Goal: Entertainment & Leisure: Consume media (video, audio)

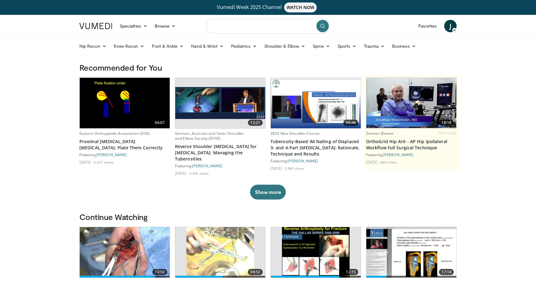
click at [220, 26] on input "Search topics, interventions" at bounding box center [268, 26] width 124 height 15
type input "**********"
click at [322, 24] on icon "submit" at bounding box center [322, 26] width 5 height 5
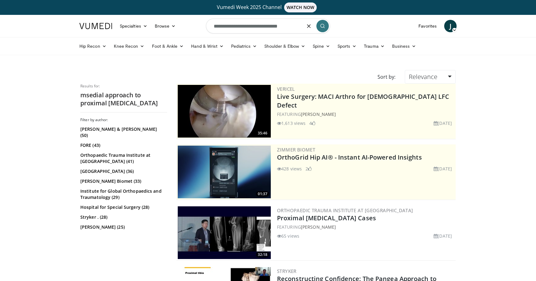
click at [220, 26] on input "**********" at bounding box center [268, 26] width 124 height 15
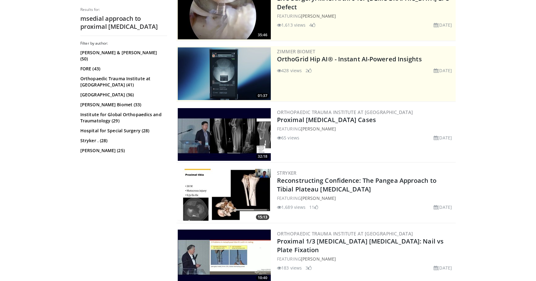
scroll to position [97, 0]
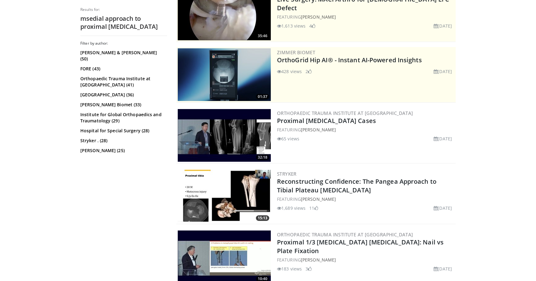
type input "**********"
click at [216, 194] on img at bounding box center [224, 196] width 93 height 53
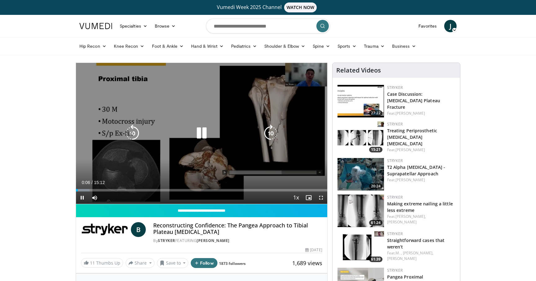
click at [265, 123] on div "10 seconds Tap to unmute" at bounding box center [201, 133] width 251 height 141
click at [202, 135] on icon "Video Player" at bounding box center [201, 133] width 17 height 17
click at [200, 136] on icon "Video Player" at bounding box center [201, 133] width 17 height 17
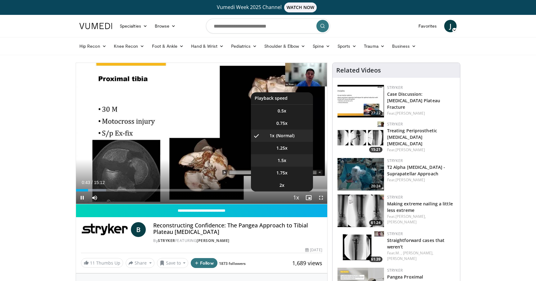
click at [280, 161] on span "1.5x" at bounding box center [282, 161] width 9 height 6
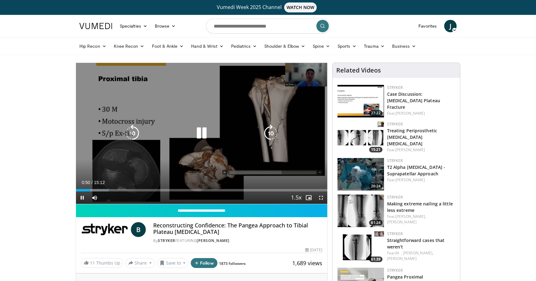
click at [171, 90] on div "10 seconds Tap to unmute" at bounding box center [201, 133] width 251 height 141
click at [171, 91] on div "10 seconds Tap to unmute" at bounding box center [201, 133] width 251 height 141
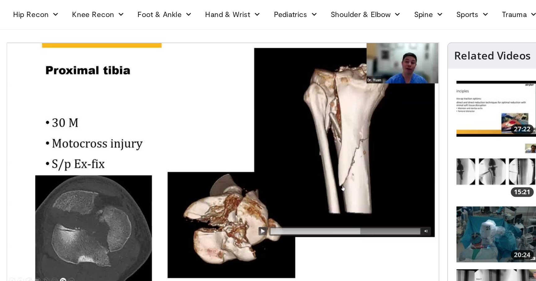
click at [172, 91] on div "10 seconds Tap to unmute" at bounding box center [201, 133] width 251 height 141
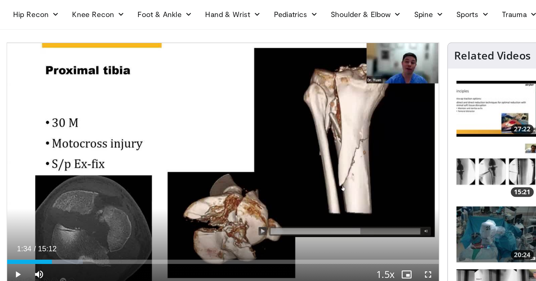
click at [172, 91] on div "10 seconds Tap to unmute" at bounding box center [201, 133] width 251 height 141
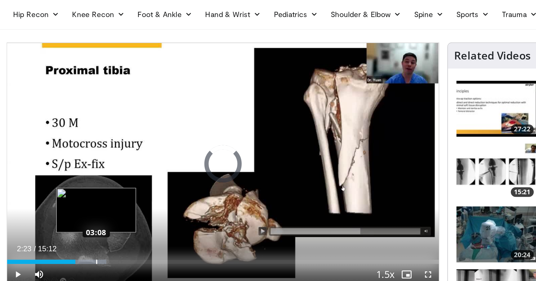
click at [128, 190] on div "Progress Bar" at bounding box center [128, 190] width 1 height 2
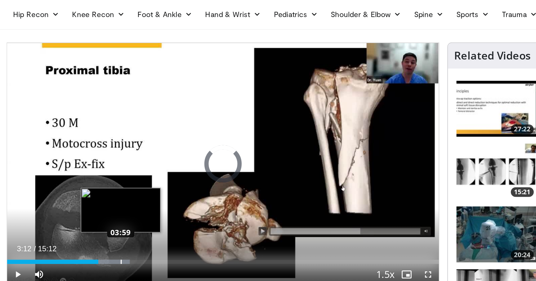
click at [142, 191] on div "Progress Bar" at bounding box center [142, 190] width 1 height 2
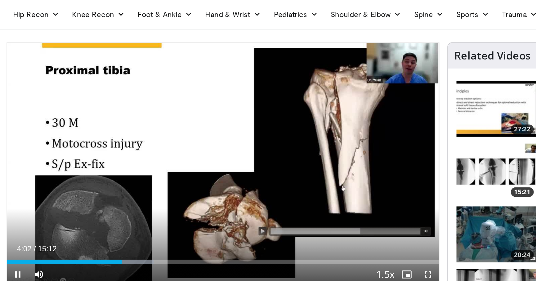
click at [142, 190] on div "10 seconds Tap to unmute" at bounding box center [201, 133] width 251 height 141
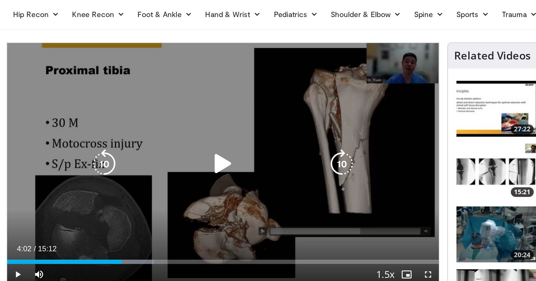
click at [189, 154] on div "10 seconds Tap to unmute" at bounding box center [201, 133] width 251 height 141
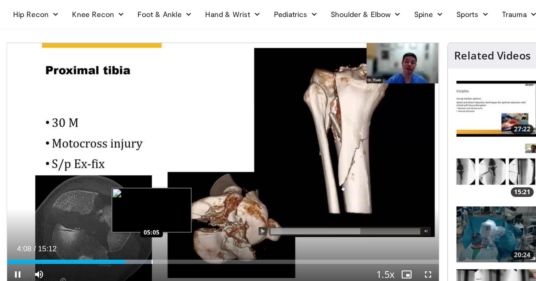
click at [160, 189] on div "Progress Bar" at bounding box center [160, 190] width 1 height 2
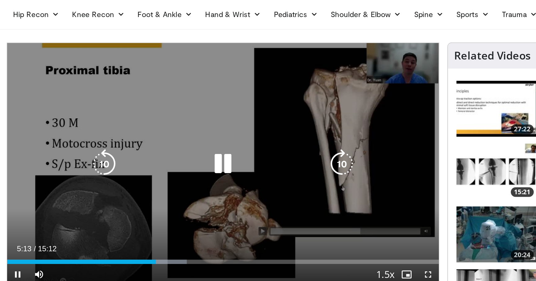
click at [160, 117] on div "10 seconds Tap to unmute" at bounding box center [201, 133] width 251 height 141
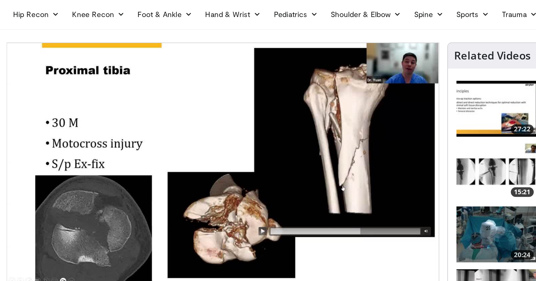
click at [224, 182] on div "10 seconds Tap to unmute" at bounding box center [201, 133] width 251 height 141
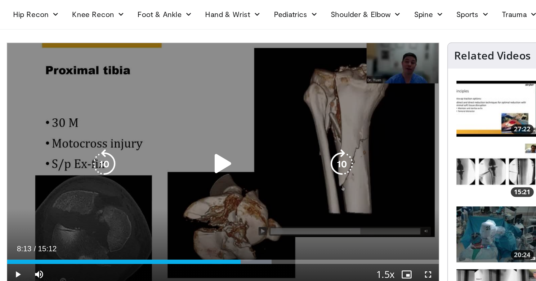
click at [222, 178] on div "10 seconds Tap to unmute" at bounding box center [201, 133] width 251 height 141
click at [206, 99] on div "10 seconds Tap to unmute" at bounding box center [201, 133] width 251 height 141
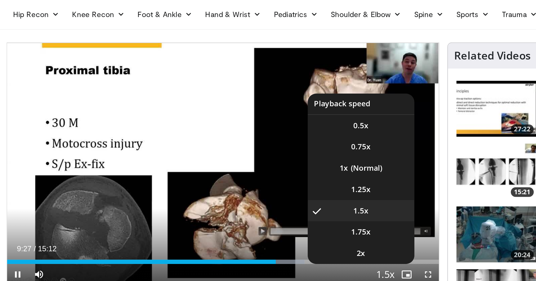
click at [294, 198] on span "Video Player" at bounding box center [296, 198] width 9 height 12
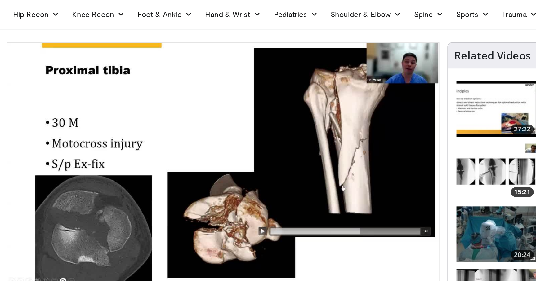
click at [294, 198] on div "10 seconds Tap to unmute" at bounding box center [201, 133] width 251 height 141
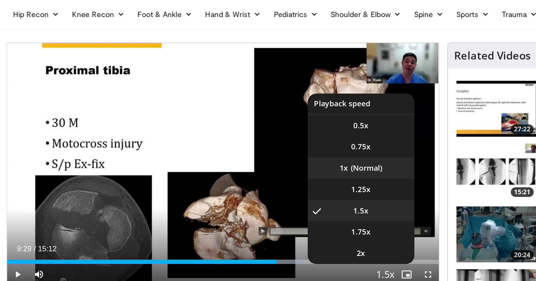
click at [283, 135] on li "1x" at bounding box center [282, 136] width 62 height 12
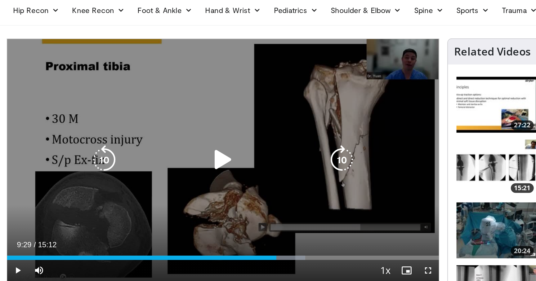
click at [226, 107] on div "10 seconds Tap to unmute" at bounding box center [201, 133] width 251 height 141
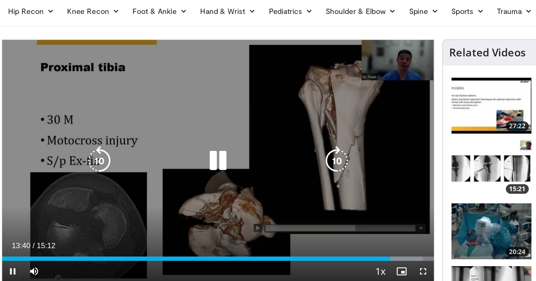
click at [168, 104] on div "10 seconds Tap to unmute" at bounding box center [201, 133] width 251 height 141
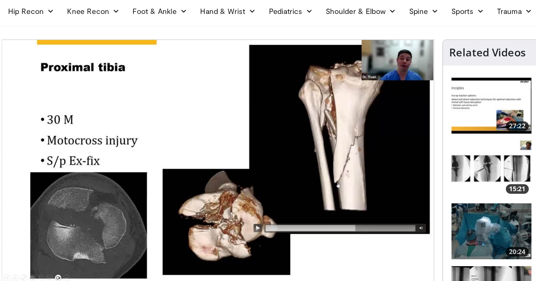
click at [168, 104] on div "10 seconds Tap to unmute" at bounding box center [201, 133] width 251 height 141
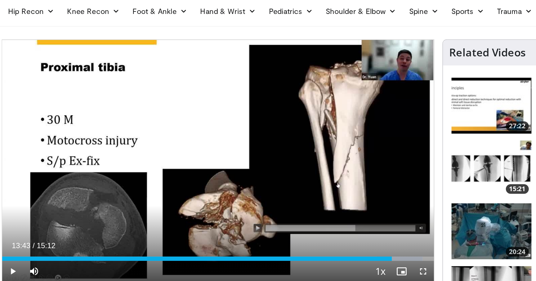
click at [204, 113] on div "10 seconds Tap to unmute" at bounding box center [201, 133] width 251 height 141
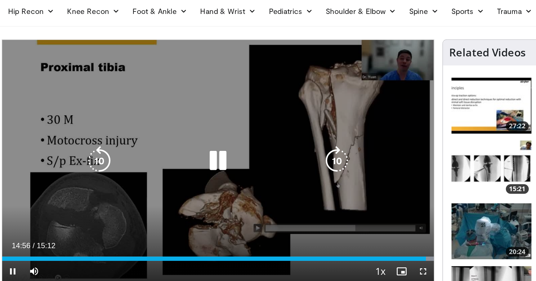
click at [180, 95] on div "10 seconds Tap to unmute" at bounding box center [201, 133] width 251 height 141
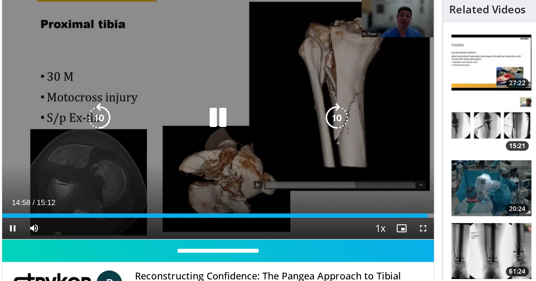
click at [172, 109] on div "10 seconds Tap to unmute" at bounding box center [201, 133] width 251 height 141
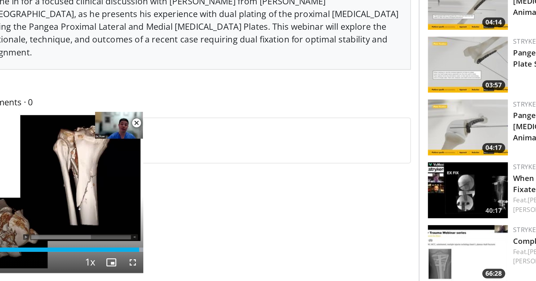
scroll to position [166, 0]
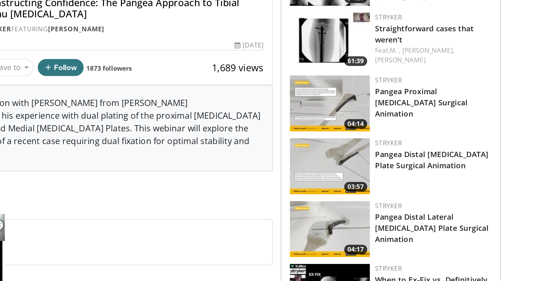
click at [375, 122] on img at bounding box center [361, 118] width 47 height 33
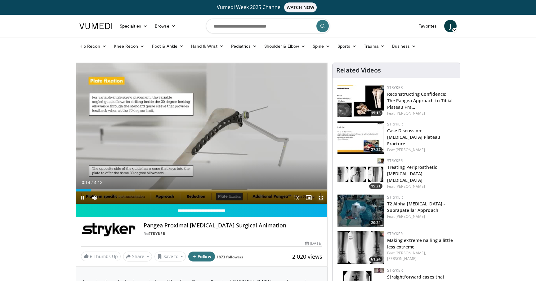
click at [320, 197] on span "Video Player" at bounding box center [321, 198] width 12 height 12
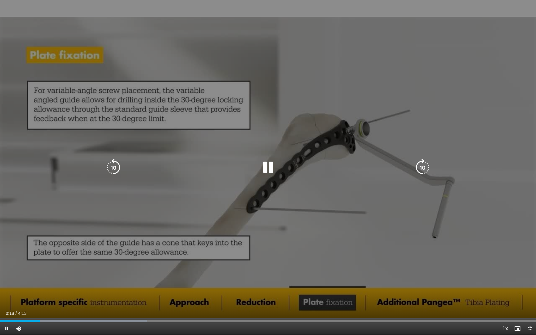
click at [349, 107] on div "10 seconds Tap to unmute" at bounding box center [268, 167] width 536 height 335
click at [265, 165] on icon "Video Player" at bounding box center [267, 167] width 17 height 17
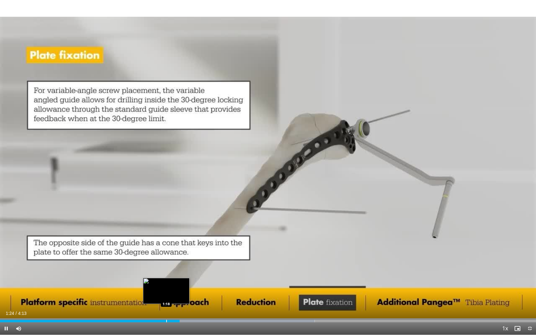
click at [166, 281] on div "Loaded : 58.71% 1:24 1:18" at bounding box center [268, 320] width 536 height 6
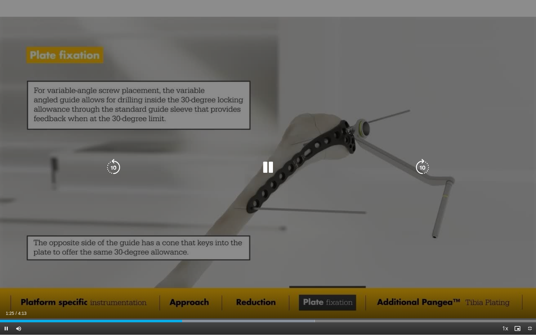
click at [114, 166] on icon "Video Player" at bounding box center [113, 167] width 17 height 17
click at [117, 215] on div "20 seconds Tap to unmute" at bounding box center [268, 167] width 536 height 335
click at [114, 165] on icon "Video Player" at bounding box center [113, 167] width 17 height 17
drag, startPoint x: 266, startPoint y: 169, endPoint x: 160, endPoint y: 126, distance: 113.6
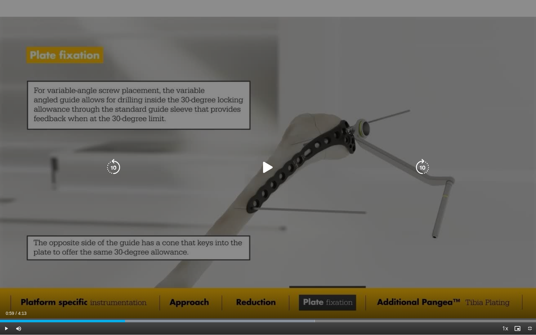
click at [160, 126] on div "10 seconds Tap to unmute" at bounding box center [268, 167] width 536 height 335
click at [157, 115] on div "10 seconds Tap to unmute" at bounding box center [268, 167] width 536 height 335
click at [159, 109] on div "10 seconds Tap to unmute" at bounding box center [268, 167] width 536 height 335
click at [153, 46] on div "10 seconds Tap to unmute" at bounding box center [268, 167] width 536 height 335
click at [271, 168] on icon "Video Player" at bounding box center [267, 167] width 17 height 17
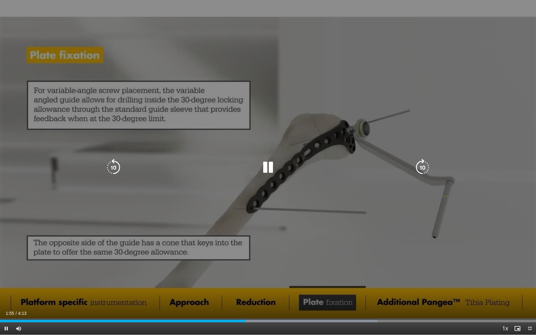
click at [168, 135] on div "10 seconds Tap to unmute" at bounding box center [268, 167] width 536 height 335
click at [268, 165] on icon "Video Player" at bounding box center [267, 167] width 17 height 17
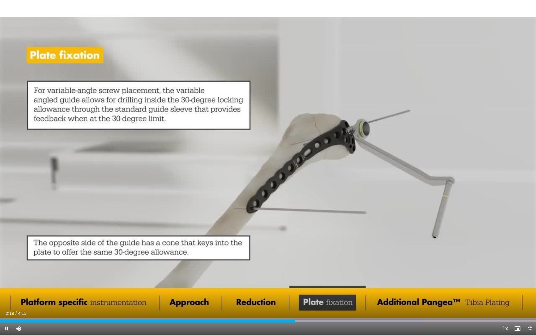
click at [211, 169] on div "10 seconds Tap to unmute" at bounding box center [268, 167] width 536 height 335
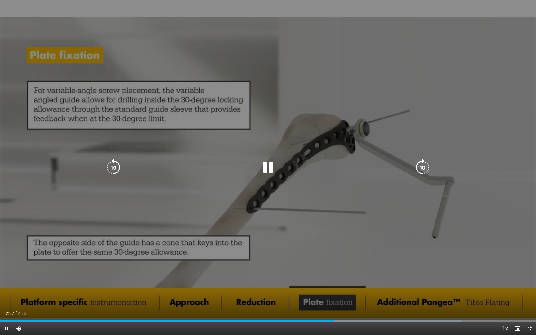
click at [211, 167] on div "Video Player" at bounding box center [268, 167] width 322 height 12
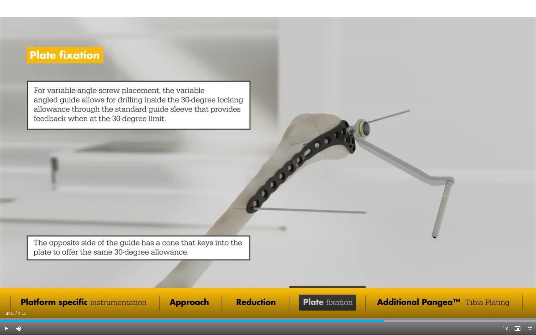
click at [211, 167] on div "10 seconds Tap to unmute" at bounding box center [268, 167] width 536 height 335
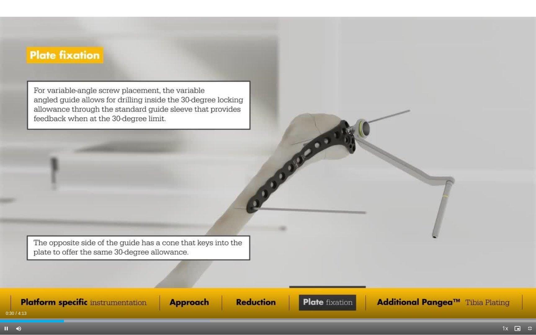
click at [211, 166] on div "10 seconds Tap to unmute" at bounding box center [268, 167] width 536 height 335
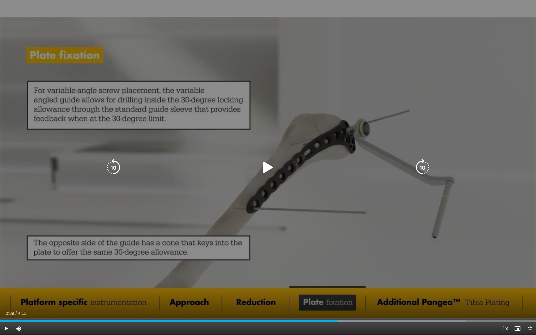
click at [265, 164] on icon "Video Player" at bounding box center [267, 167] width 17 height 17
click at [147, 165] on div "Video Player" at bounding box center [268, 167] width 322 height 12
click at [133, 158] on div "10 seconds Tap to unmute" at bounding box center [268, 167] width 536 height 335
click at [265, 174] on icon "Video Player" at bounding box center [267, 167] width 17 height 17
click at [235, 157] on div "10 seconds Tap to unmute" at bounding box center [268, 167] width 536 height 335
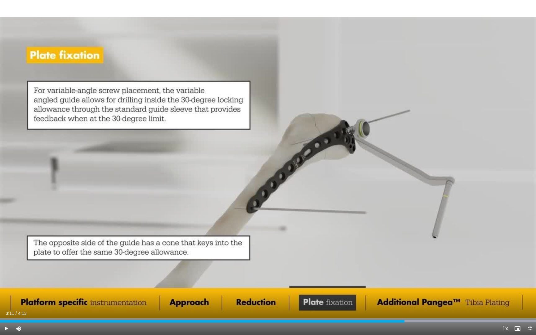
click at [235, 157] on div "10 seconds Tap to unmute" at bounding box center [268, 167] width 536 height 335
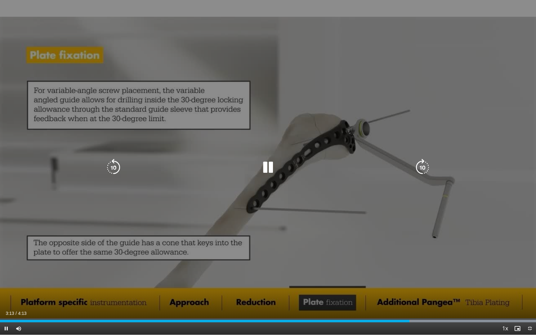
click at [178, 91] on div "10 seconds Tap to unmute" at bounding box center [268, 167] width 536 height 335
click at [182, 134] on div "10 seconds Tap to unmute" at bounding box center [268, 167] width 536 height 335
click at [117, 170] on icon "Video Player" at bounding box center [113, 167] width 17 height 17
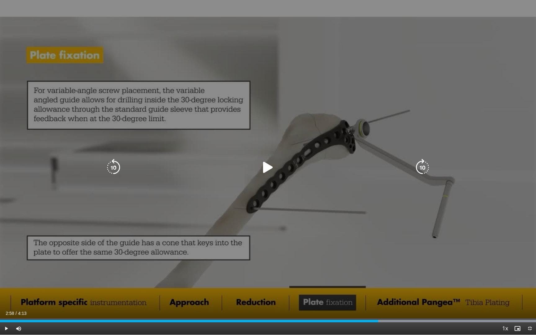
click at [261, 163] on icon "Video Player" at bounding box center [267, 167] width 17 height 17
click at [112, 167] on icon "Video Player" at bounding box center [113, 167] width 17 height 17
click at [245, 251] on div "10 seconds Tap to unmute" at bounding box center [268, 167] width 536 height 335
click at [167, 219] on div "10 seconds Tap to unmute" at bounding box center [268, 167] width 536 height 335
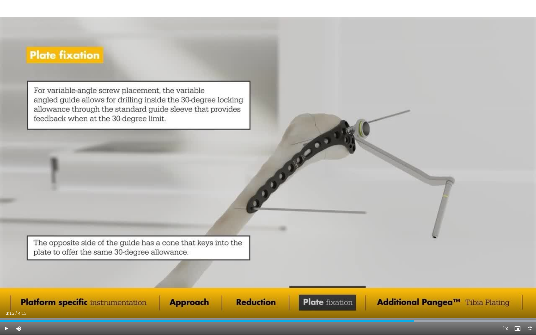
click at [167, 219] on div "10 seconds Tap to unmute" at bounding box center [268, 167] width 536 height 335
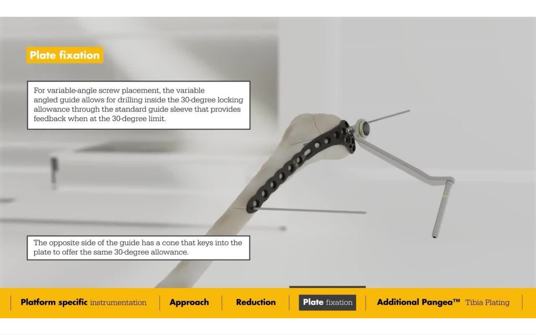
click at [167, 219] on div "10 seconds Tap to unmute" at bounding box center [268, 167] width 536 height 335
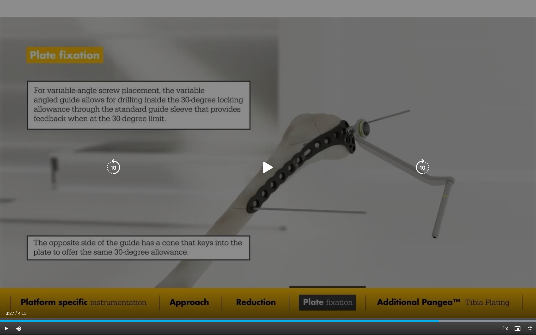
click at [158, 157] on div "10 seconds Tap to unmute" at bounding box center [268, 167] width 536 height 335
click at [141, 86] on div "10 seconds Tap to unmute" at bounding box center [268, 167] width 536 height 335
click at [142, 69] on div "10 seconds Tap to unmute" at bounding box center [268, 167] width 536 height 335
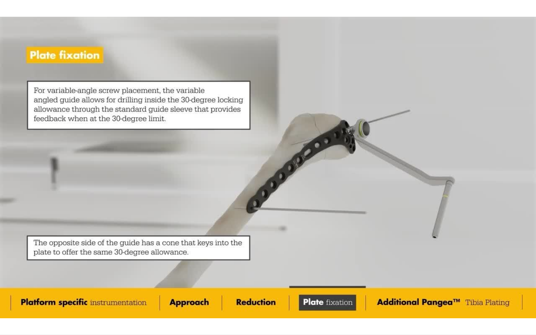
click at [142, 69] on div "10 seconds Tap to unmute" at bounding box center [268, 167] width 536 height 335
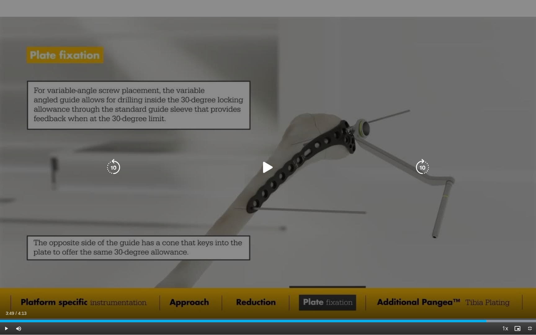
click at [142, 71] on div "10 seconds Tap to unmute" at bounding box center [268, 167] width 536 height 335
click at [151, 73] on div "10 seconds Tap to unmute" at bounding box center [268, 167] width 536 height 335
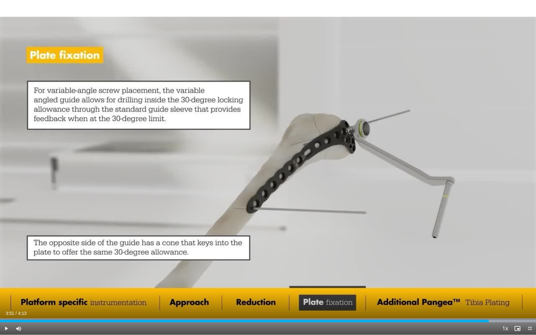
click at [266, 167] on div "10 seconds Tap to unmute" at bounding box center [268, 167] width 536 height 335
click at [266, 144] on div "10 seconds Tap to unmute" at bounding box center [268, 167] width 536 height 335
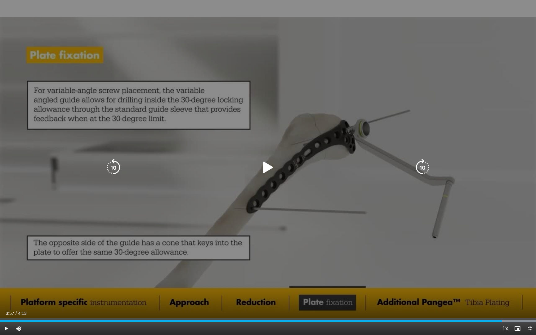
click at [267, 168] on icon "Video Player" at bounding box center [267, 167] width 17 height 17
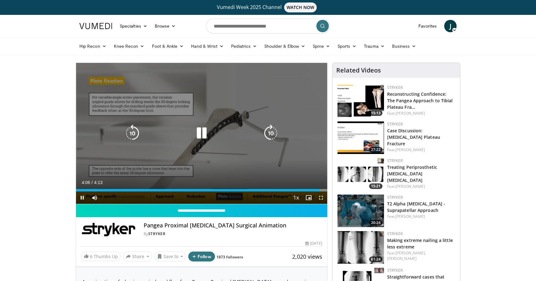
click at [304, 157] on div "10 seconds Tap to unmute" at bounding box center [201, 133] width 251 height 141
